Goal: Find specific fact: Find specific fact

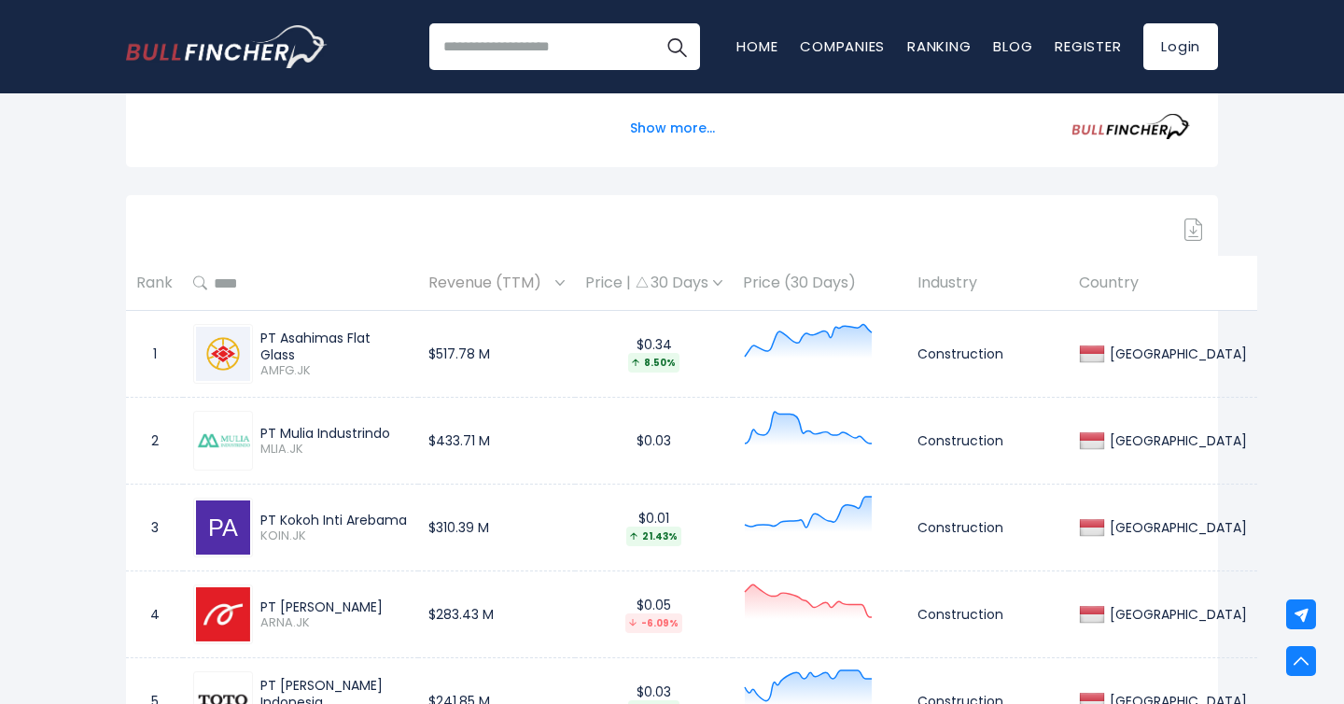
scroll to position [791, 0]
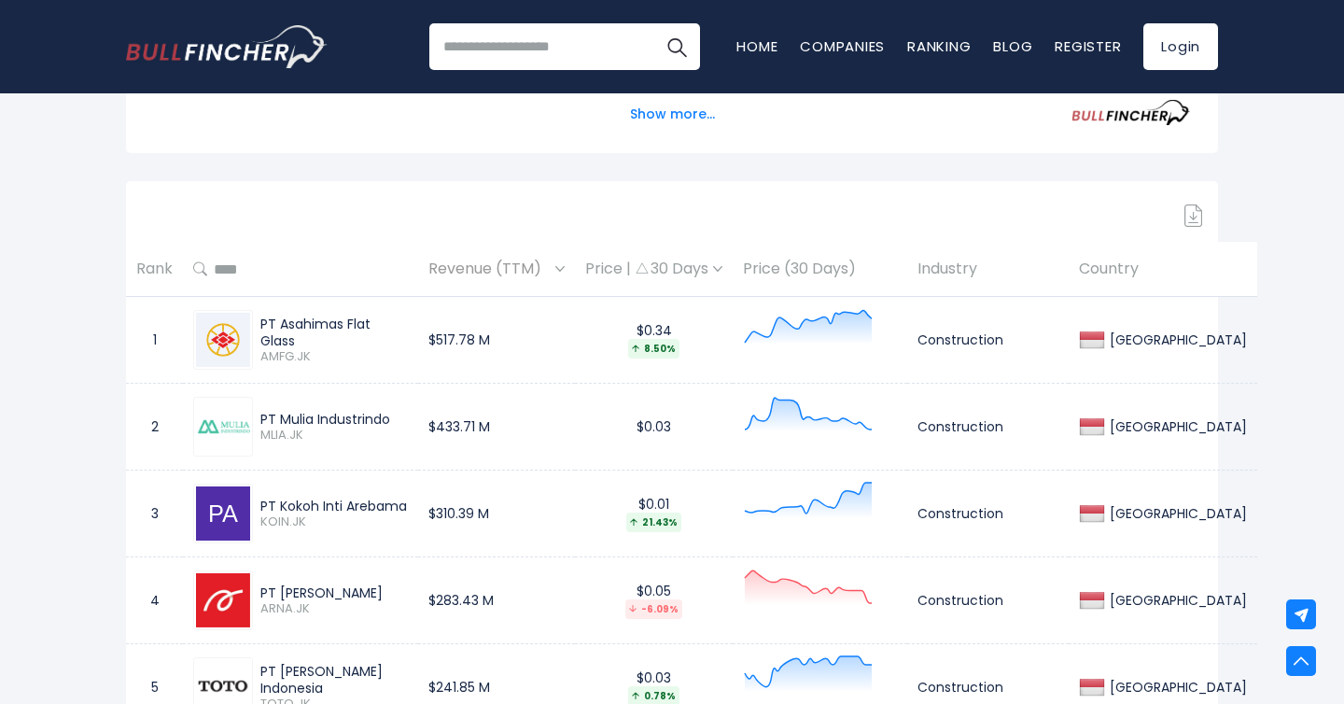
click at [226, 338] on img at bounding box center [223, 340] width 54 height 54
drag, startPoint x: 298, startPoint y: 341, endPoint x: 256, endPoint y: 323, distance: 45.6
click at [255, 322] on div "PT Asahimas Flat Glass AMFG.JK" at bounding box center [330, 339] width 155 height 49
copy div "PT Asahimas Flat Glass"
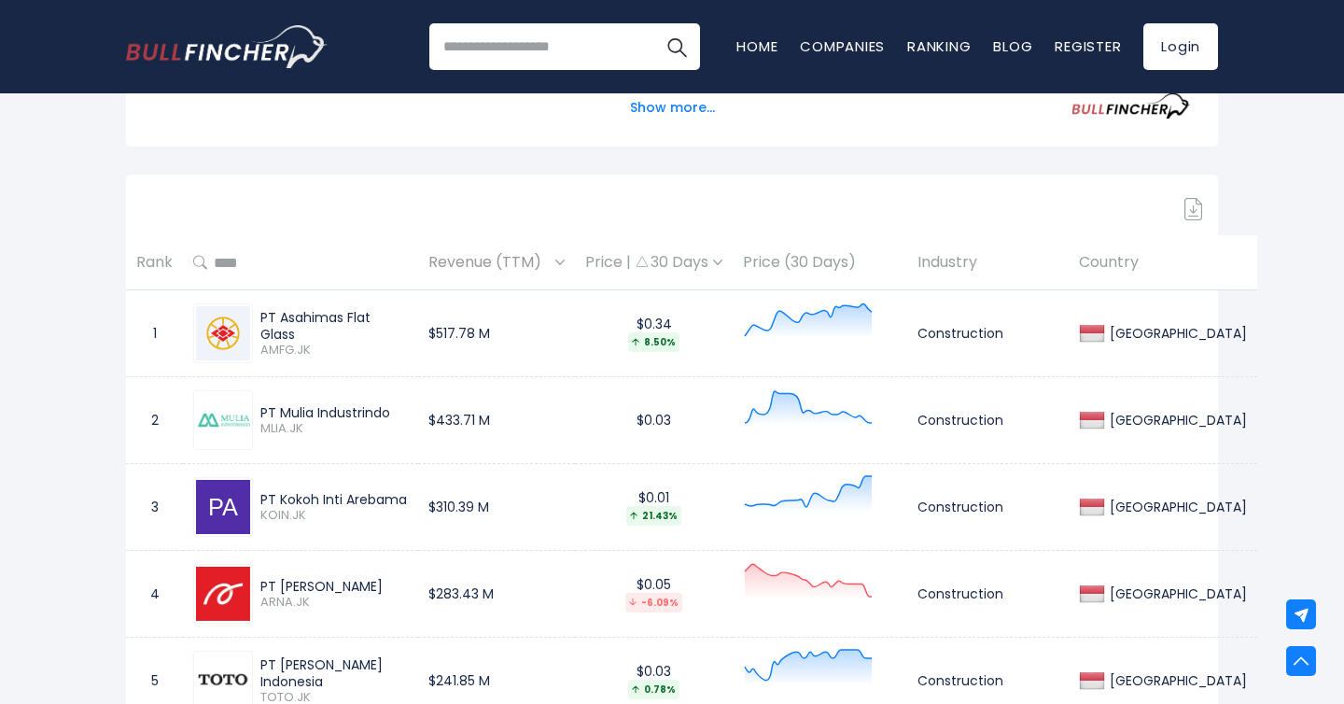
scroll to position [799, 0]
drag, startPoint x: 336, startPoint y: 505, endPoint x: 276, endPoint y: 480, distance: 64.8
click at [275, 479] on div "PT Kokoh Inti Arebama KOIN.JK" at bounding box center [300, 506] width 215 height 60
copy div "PT Kokoh Inti Arebama"
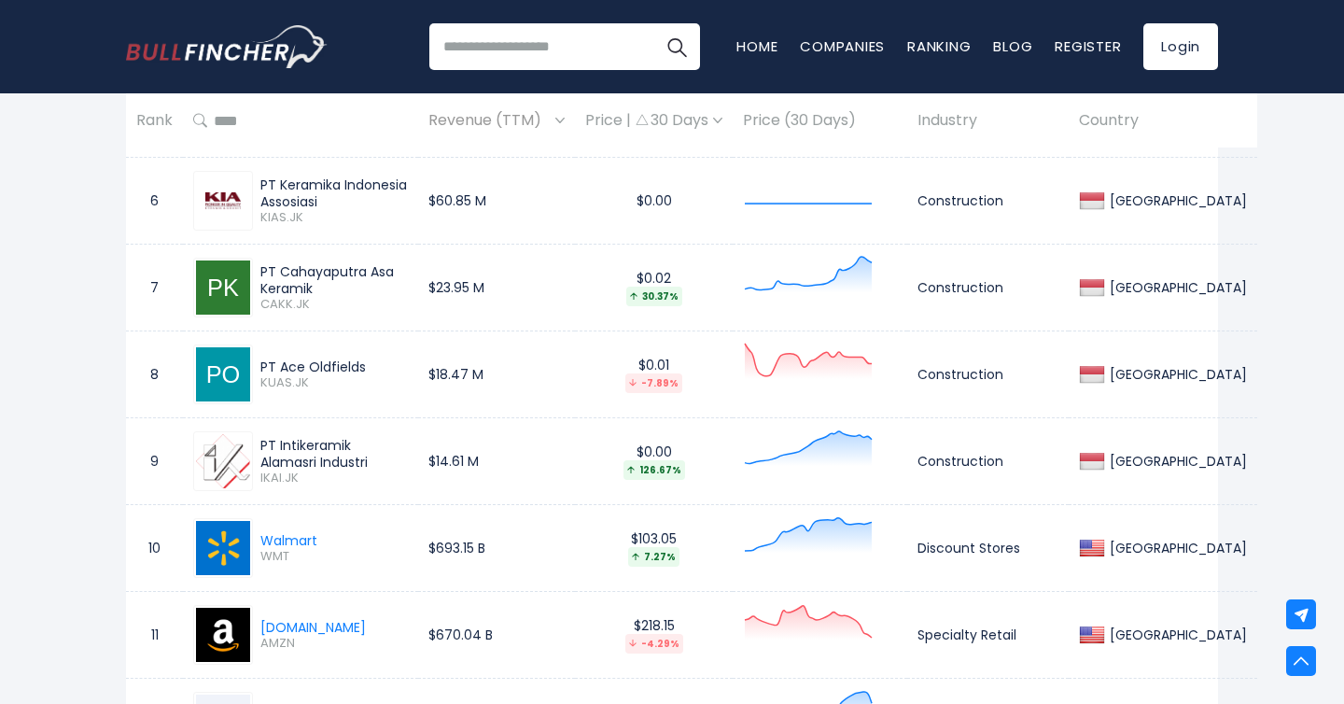
scroll to position [1363, 0]
drag, startPoint x: 372, startPoint y: 367, endPoint x: 263, endPoint y: 372, distance: 109.3
click at [260, 371] on div "PT Ace Oldfields" at bounding box center [333, 367] width 147 height 17
copy div "PT Ace Oldfields"
